Goal: Information Seeking & Learning: Learn about a topic

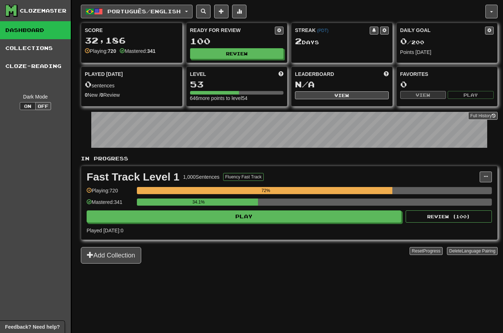
click at [166, 16] on button "Português / English" at bounding box center [137, 12] width 112 height 14
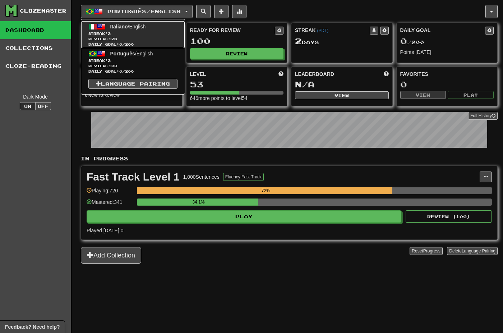
click at [155, 39] on span "Review: 128" at bounding box center [132, 38] width 89 height 5
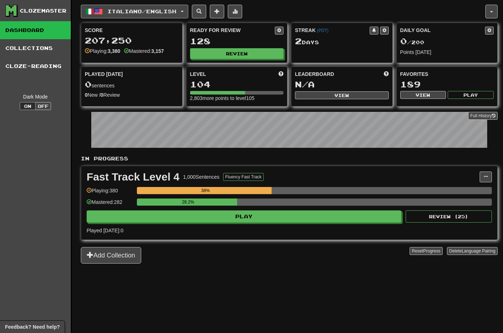
click at [151, 13] on span "Italiano / English" at bounding box center [141, 11] width 69 height 6
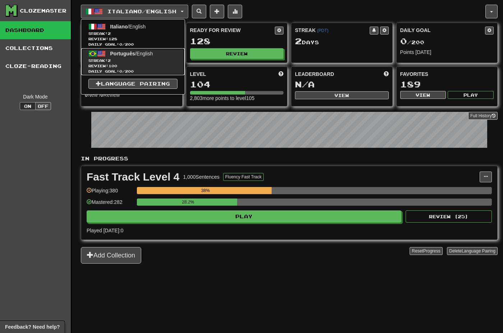
click at [155, 57] on link "Português / English Streak: 2 Review: 100 Daily Goal: 0 / 200" at bounding box center [133, 61] width 104 height 27
